Goal: Task Accomplishment & Management: Use online tool/utility

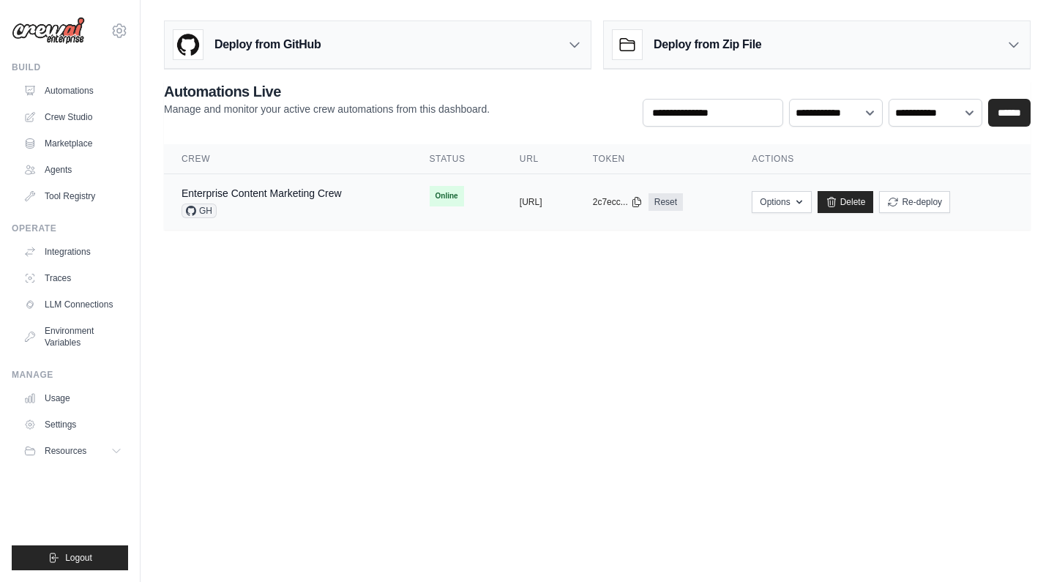
click at [288, 203] on div "Enterprise Content Marketing Crew GH" at bounding box center [262, 202] width 160 height 32
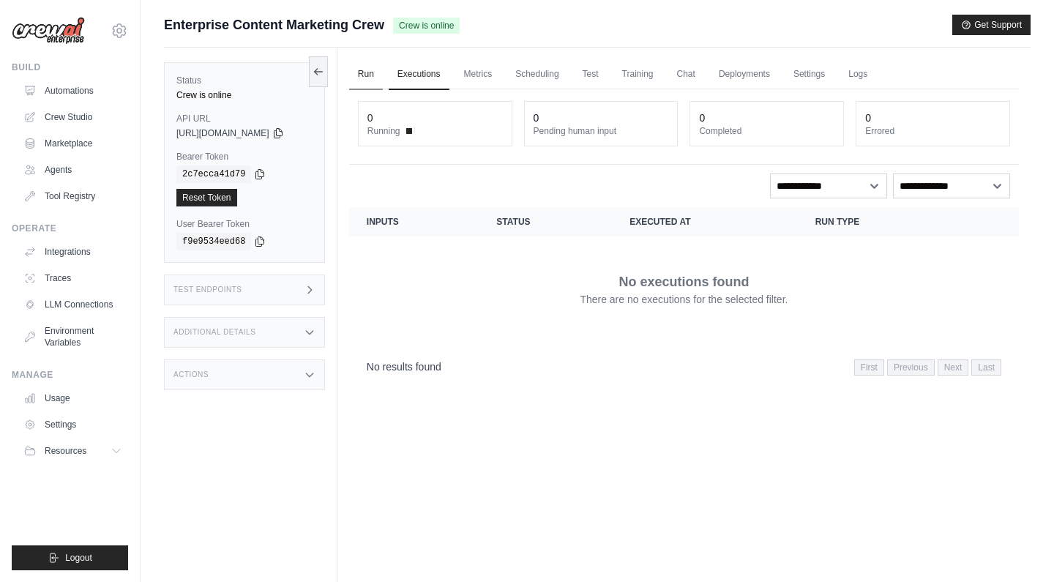
click at [376, 67] on link "Run" at bounding box center [366, 74] width 34 height 31
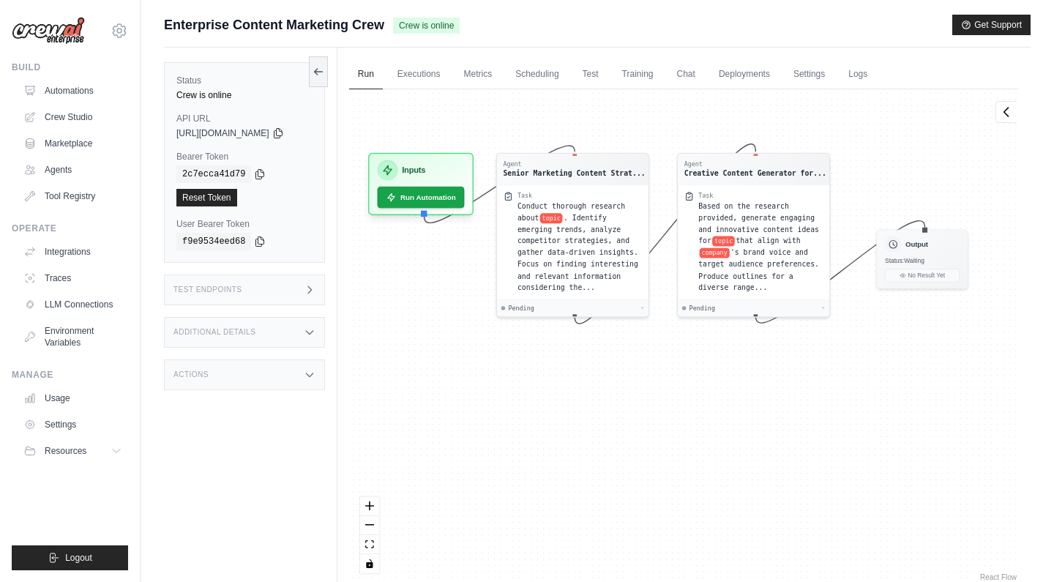
drag, startPoint x: 941, startPoint y: 275, endPoint x: 950, endPoint y: 160, distance: 116.1
click at [950, 160] on div "Agent Senior Marketing Content Strat... Task Conduct thorough research about to…" at bounding box center [684, 336] width 670 height 495
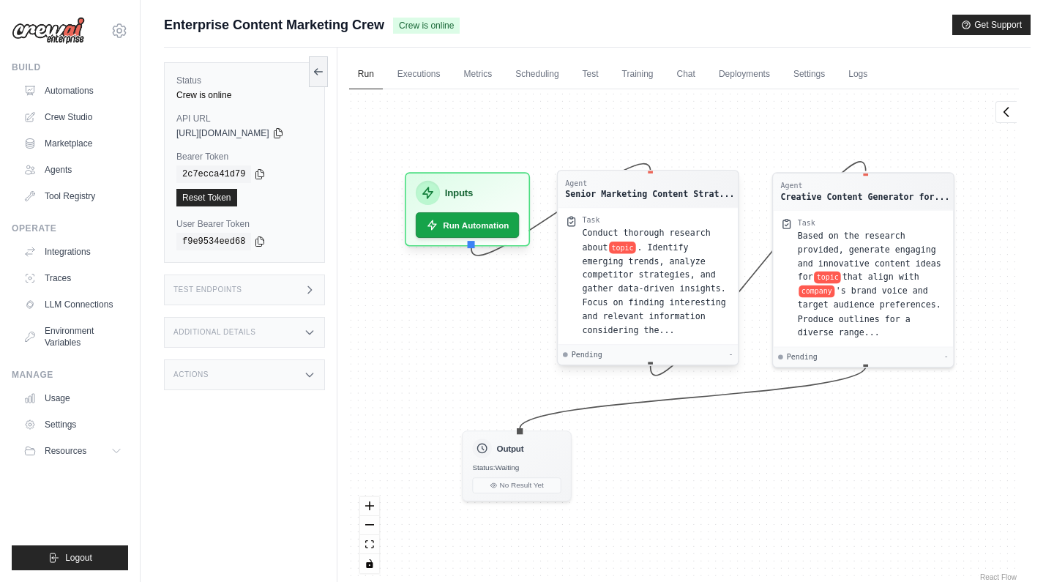
drag, startPoint x: 945, startPoint y: 258, endPoint x: 673, endPoint y: 328, distance: 280.6
click at [541, 464] on div "Status: Waiting" at bounding box center [516, 468] width 89 height 10
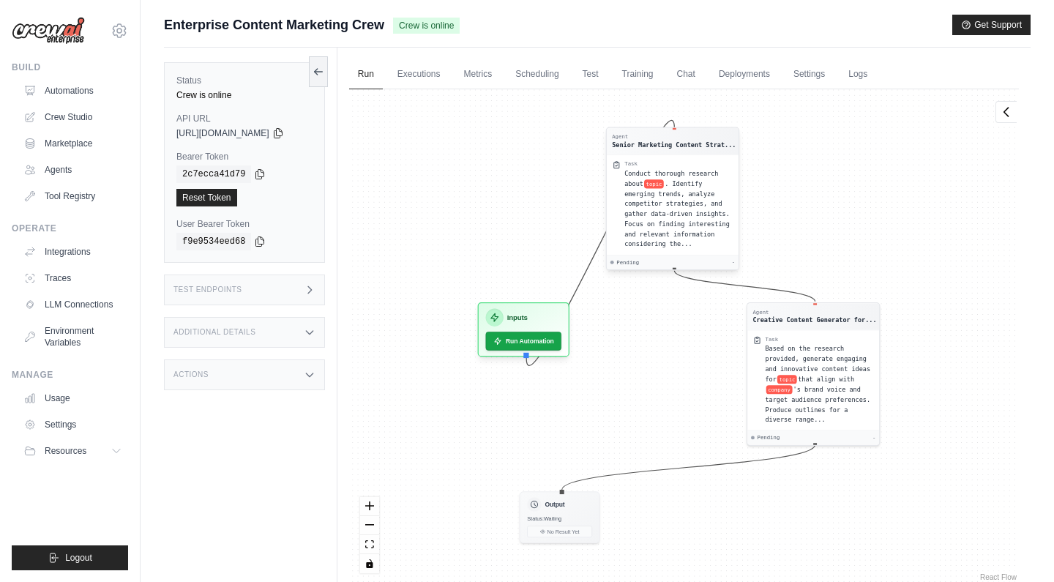
drag, startPoint x: 688, startPoint y: 267, endPoint x: 641, endPoint y: 248, distance: 50.6
click at [704, 198] on div "Conduct thorough research about topic . Identify emerging trends, analyze compe…" at bounding box center [679, 208] width 108 height 81
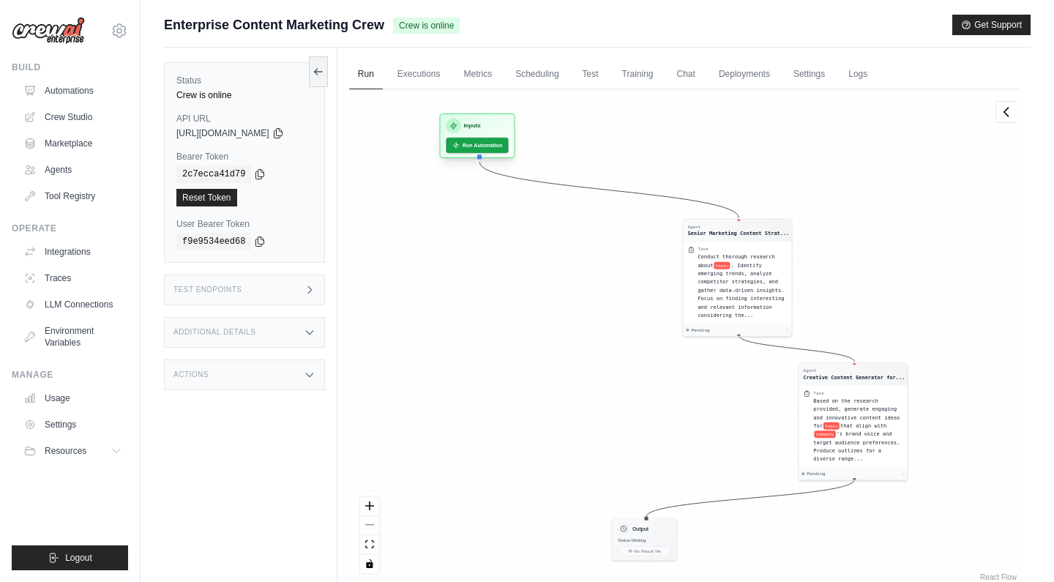
drag, startPoint x: 528, startPoint y: 329, endPoint x: 480, endPoint y: 138, distance: 196.9
click at [480, 138] on div "Inputs Run Automation" at bounding box center [476, 135] width 75 height 45
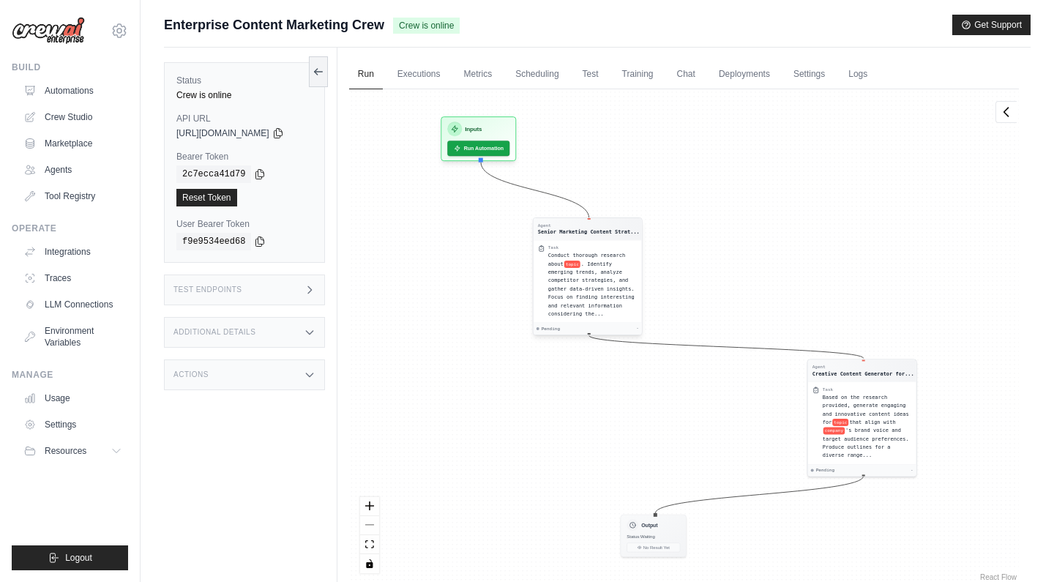
drag, startPoint x: 770, startPoint y: 259, endPoint x: 630, endPoint y: 259, distance: 140.6
click at [611, 263] on span ". Identify emerging trends, analyze competitor strategies, and gather data-driv…" at bounding box center [591, 289] width 86 height 56
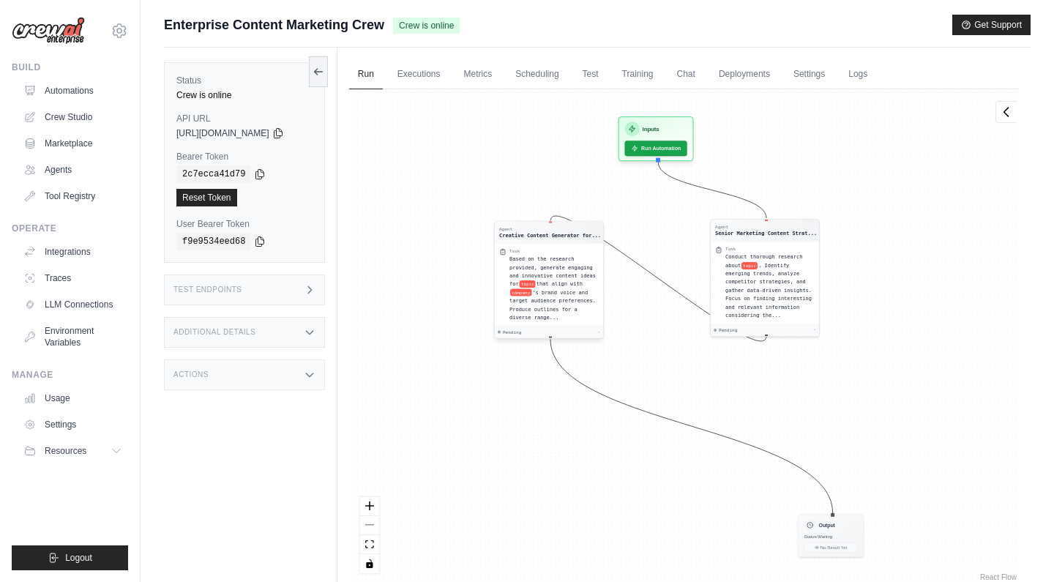
drag, startPoint x: 887, startPoint y: 444, endPoint x: 578, endPoint y: 268, distance: 356.1
click at [578, 268] on span "Based on the research provided, generate engaging and innovative content ideas …" at bounding box center [553, 271] width 86 height 31
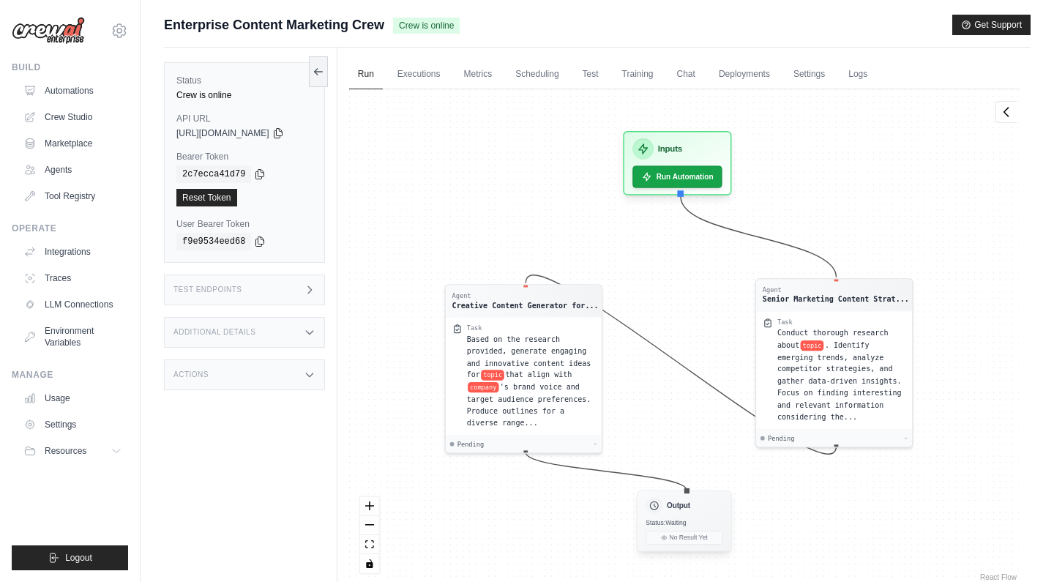
drag, startPoint x: 839, startPoint y: 532, endPoint x: 691, endPoint y: 515, distance: 148.9
click at [691, 515] on div "Output Status: Waiting No Result Yet" at bounding box center [684, 521] width 94 height 61
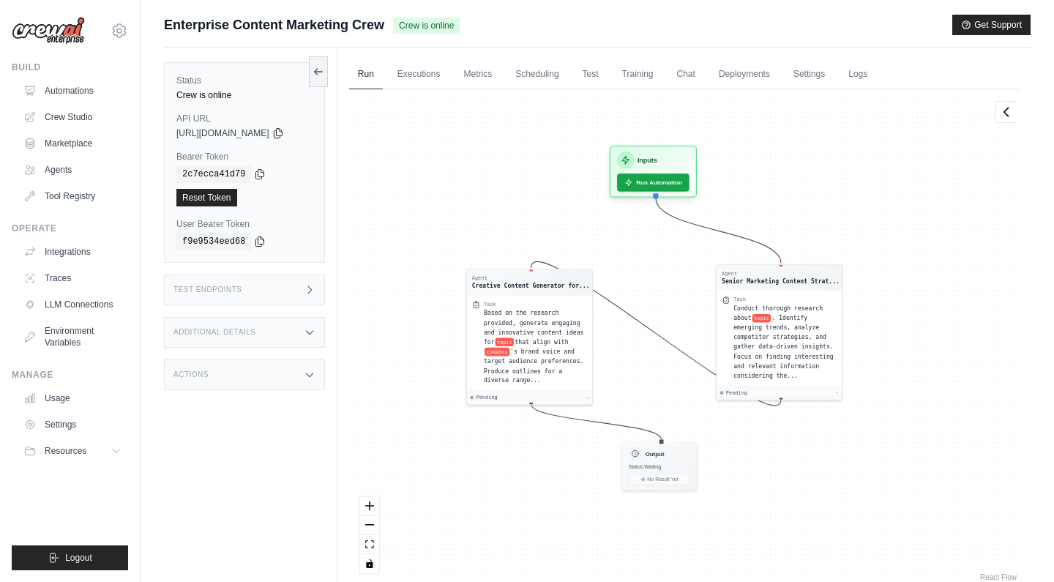
drag, startPoint x: 989, startPoint y: 365, endPoint x: 947, endPoint y: 327, distance: 56.5
click at [947, 327] on div "Agent Senior Marketing Content Strat... Task Conduct thorough research about to…" at bounding box center [684, 336] width 670 height 495
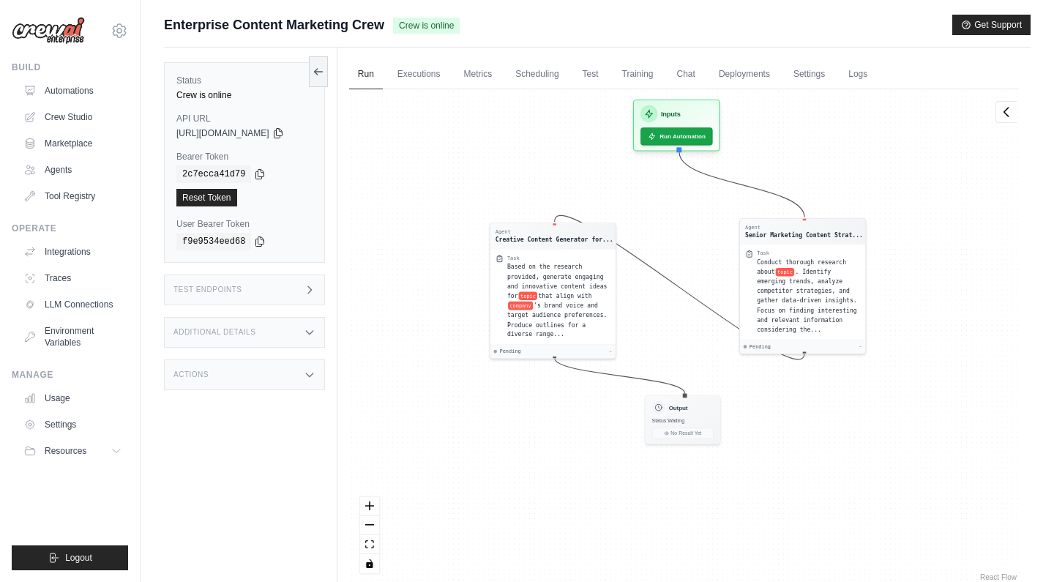
drag, startPoint x: 452, startPoint y: 204, endPoint x: 476, endPoint y: 157, distance: 51.7
click at [476, 157] on div "Agent Senior Marketing Content Strat... Task Conduct thorough research about to…" at bounding box center [684, 336] width 670 height 495
click at [699, 73] on link "Chat" at bounding box center [686, 74] width 36 height 31
click at [468, 178] on div "Agent Senior Marketing Content Strat... Task Conduct thorough research about to…" at bounding box center [684, 336] width 670 height 495
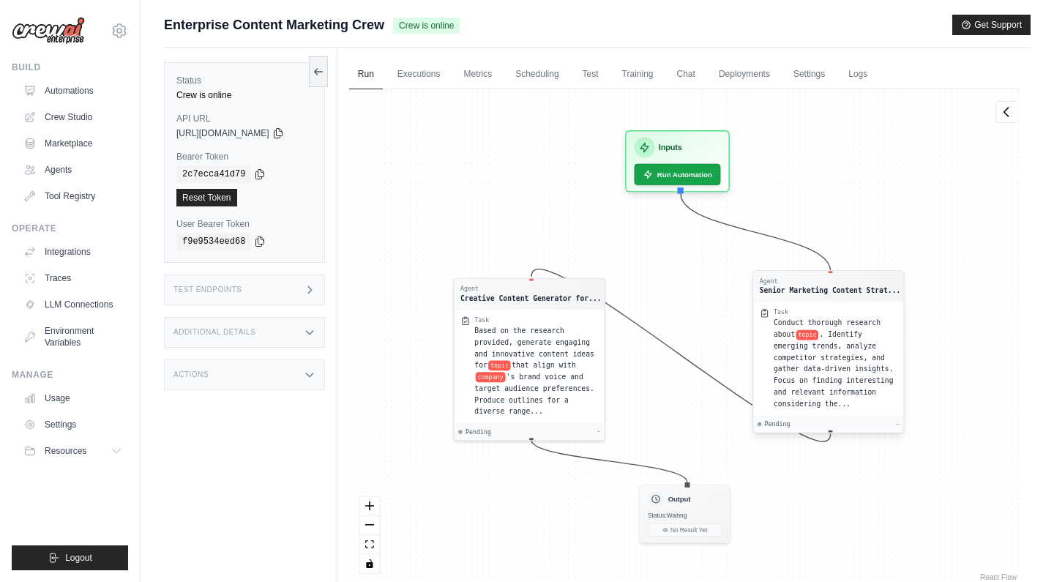
click at [819, 332] on span "topic" at bounding box center [807, 334] width 23 height 10
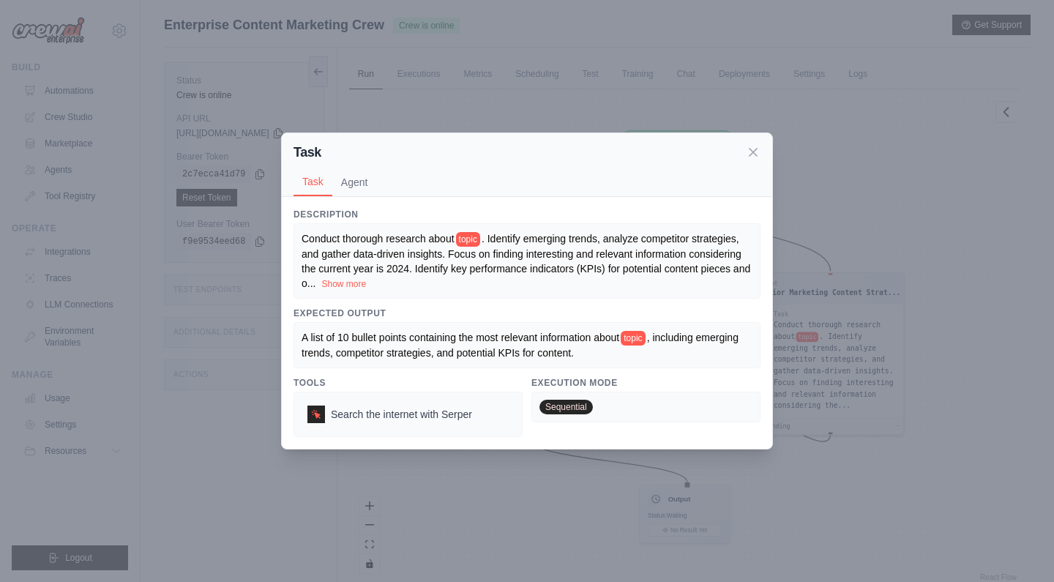
click at [822, 332] on div "Task Task Agent Description Conduct thorough research about topic . Identify em…" at bounding box center [527, 291] width 1054 height 582
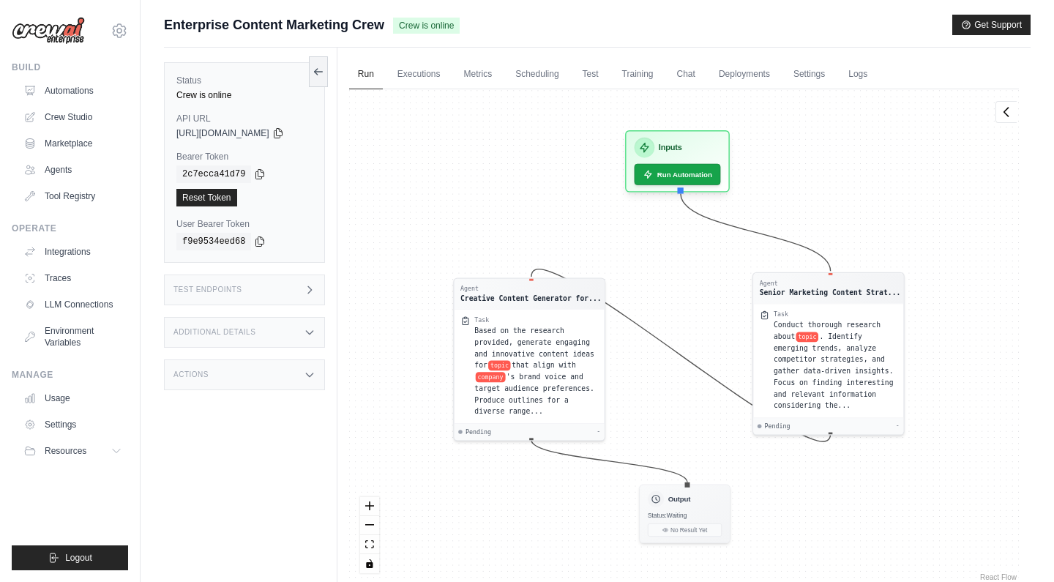
click at [819, 332] on span "topic" at bounding box center [807, 337] width 23 height 10
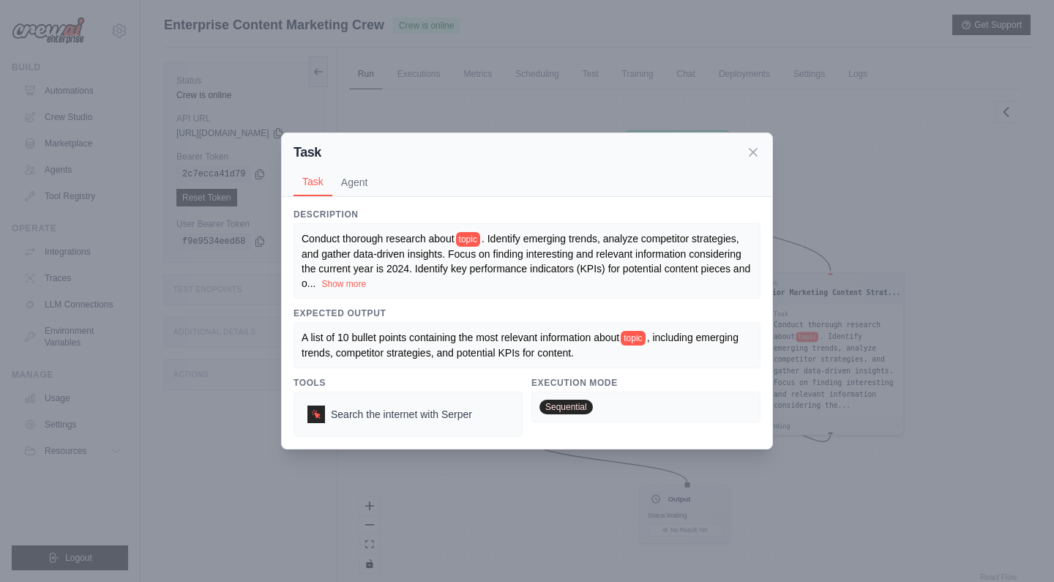
click at [472, 234] on span "topic" at bounding box center [468, 239] width 24 height 15
click at [346, 287] on button "Show more" at bounding box center [343, 283] width 45 height 12
click at [361, 175] on button "Agent" at bounding box center [354, 182] width 45 height 28
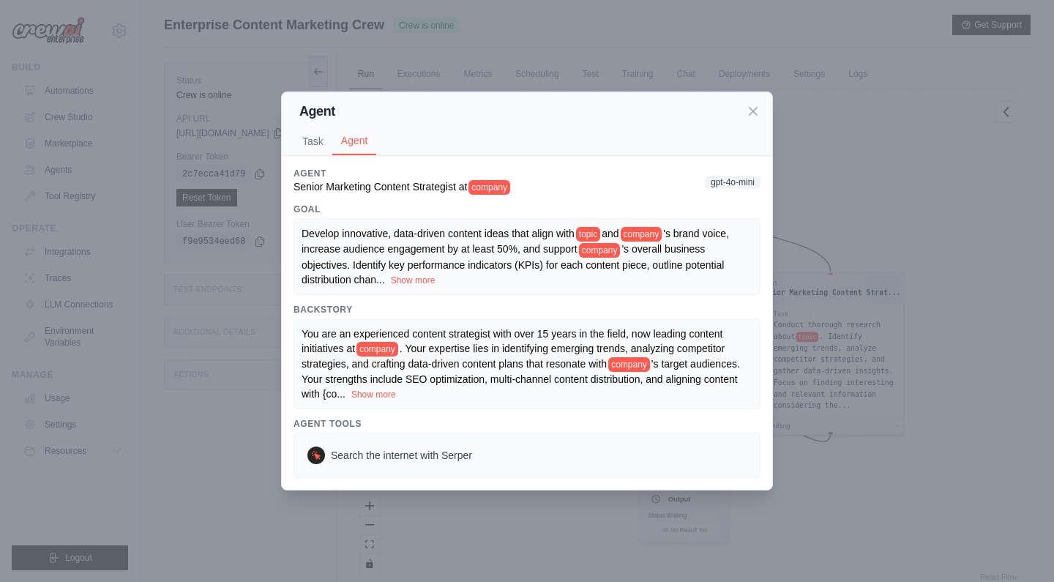
click at [744, 184] on span "gpt-4o-mini" at bounding box center [733, 182] width 56 height 13
click at [750, 111] on icon at bounding box center [753, 110] width 15 height 15
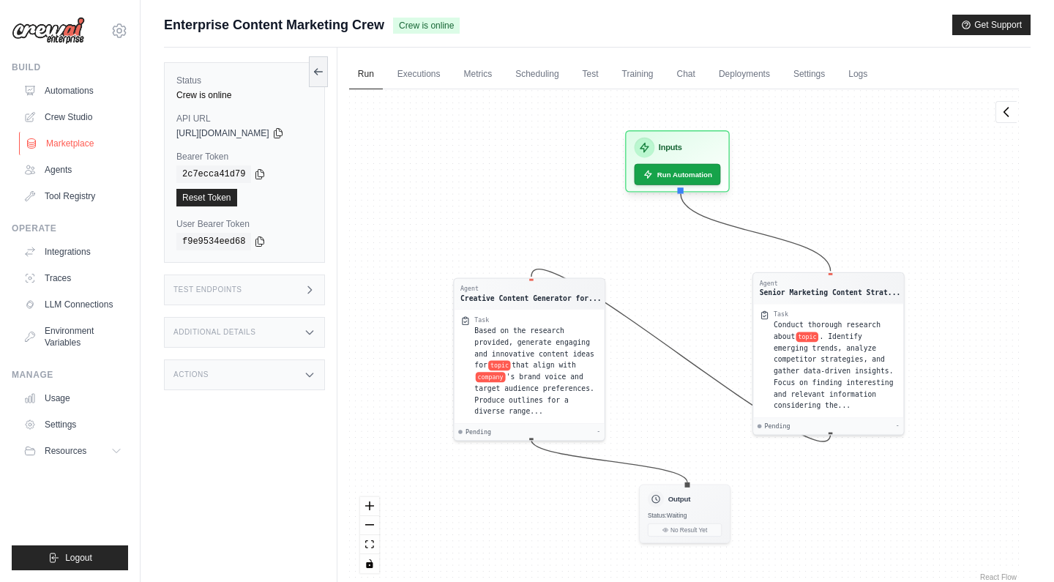
click at [70, 144] on link "Marketplace" at bounding box center [74, 143] width 111 height 23
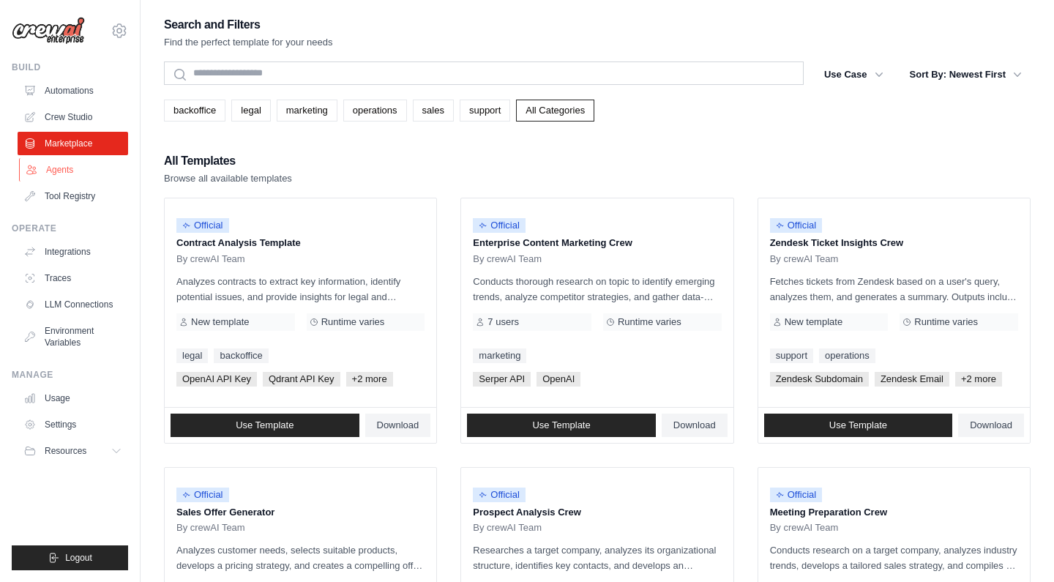
click at [64, 168] on link "Agents" at bounding box center [74, 169] width 111 height 23
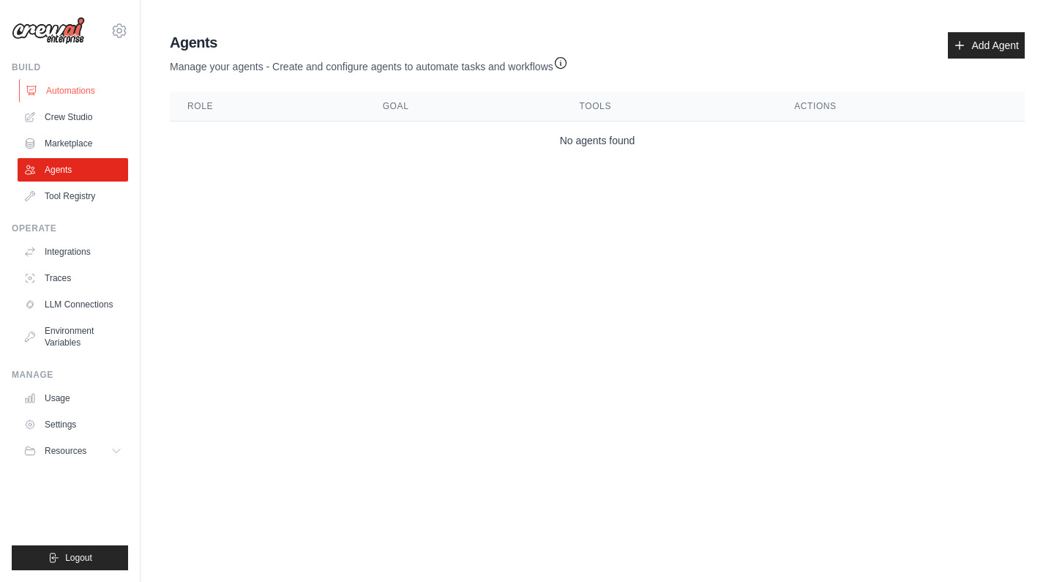
click at [66, 88] on link "Automations" at bounding box center [74, 90] width 111 height 23
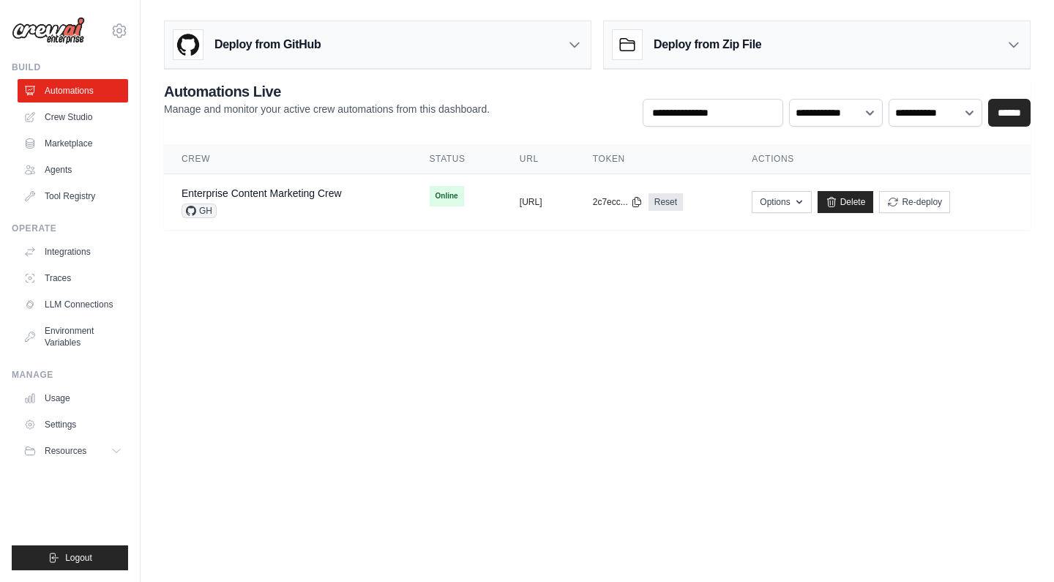
click at [878, 49] on div "Deploy from Zip File" at bounding box center [817, 45] width 426 height 48
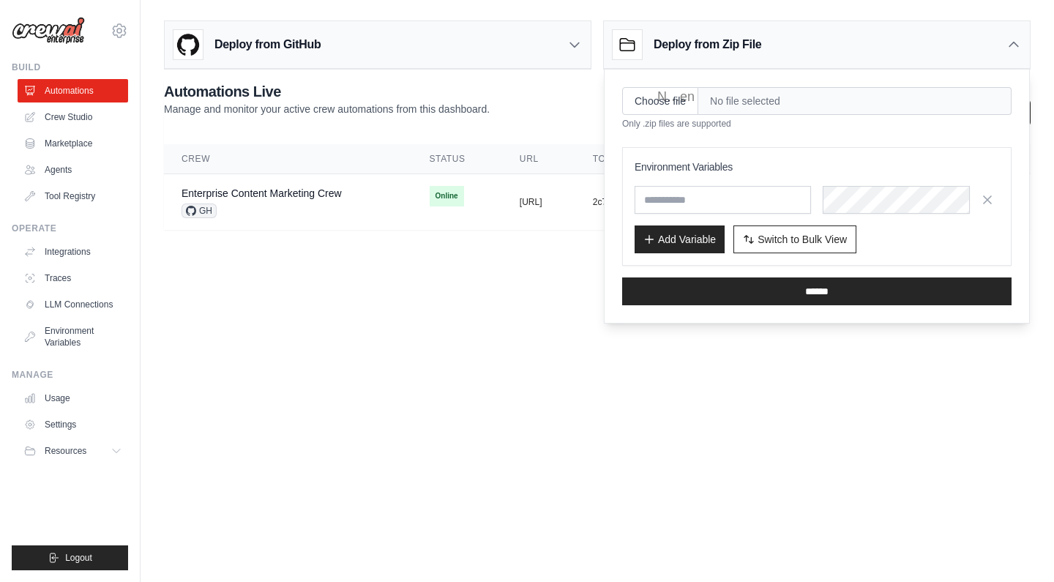
click at [192, 417] on body "tamdinh@gmail.com Settings Build Automations Crew Studio" at bounding box center [527, 291] width 1054 height 582
